Goal: Navigation & Orientation: Find specific page/section

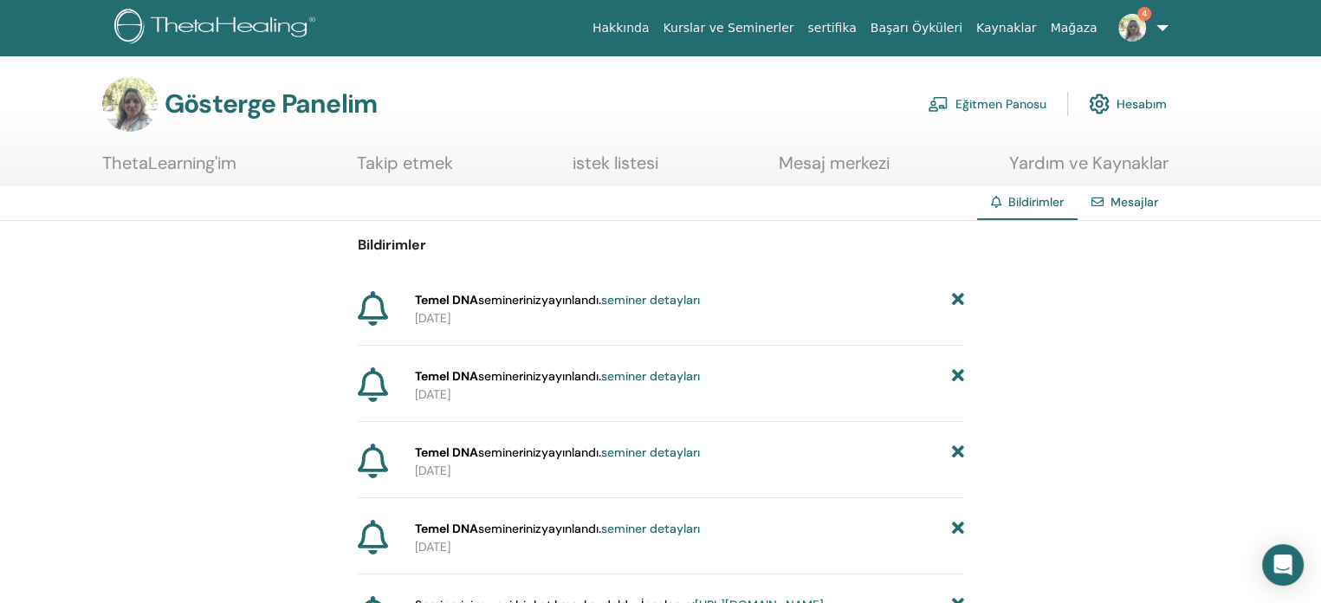
click at [1015, 101] on font "Eğitmen Panosu" at bounding box center [1001, 105] width 91 height 16
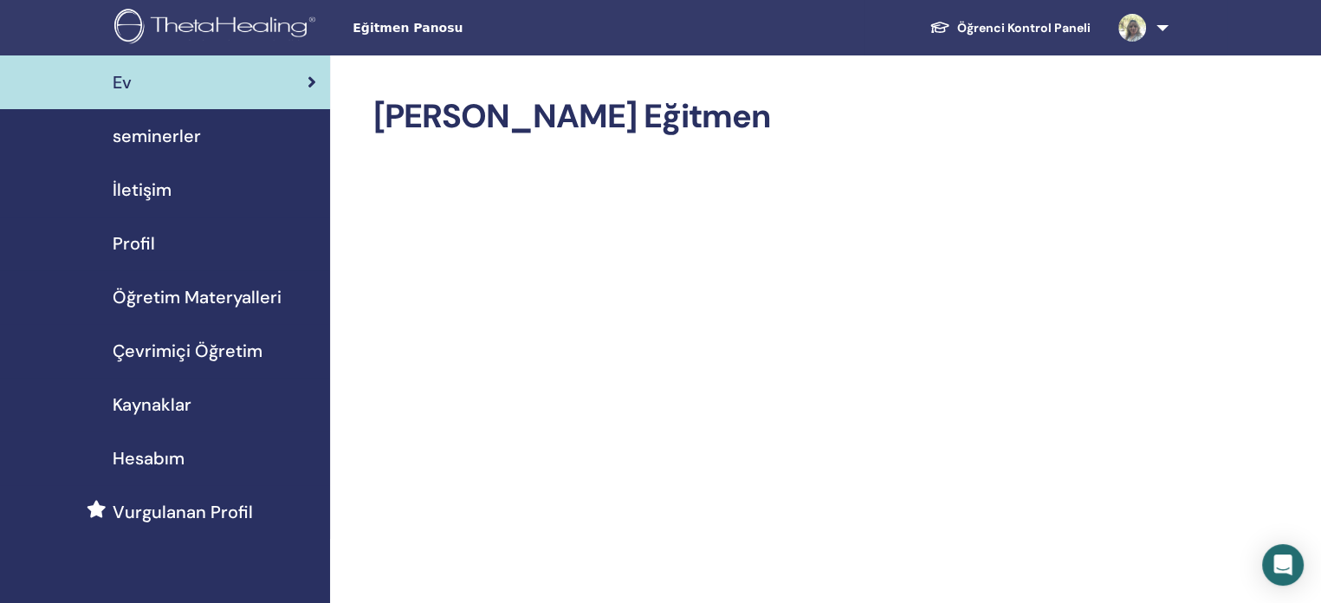
click at [151, 138] on span "seminerler" at bounding box center [157, 136] width 88 height 26
